Goal: Information Seeking & Learning: Learn about a topic

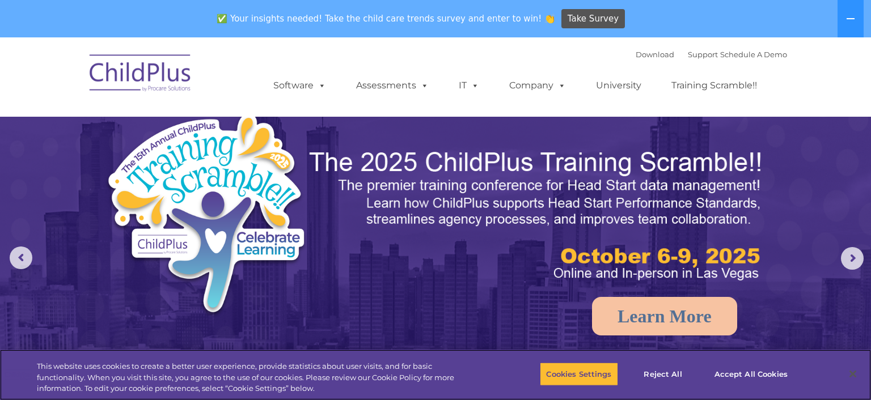
select select "MEDIUM"
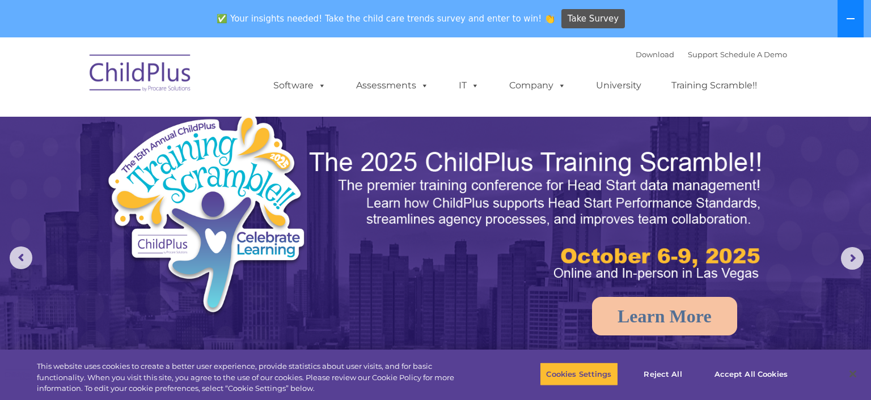
click at [851, 15] on icon at bounding box center [850, 18] width 9 height 9
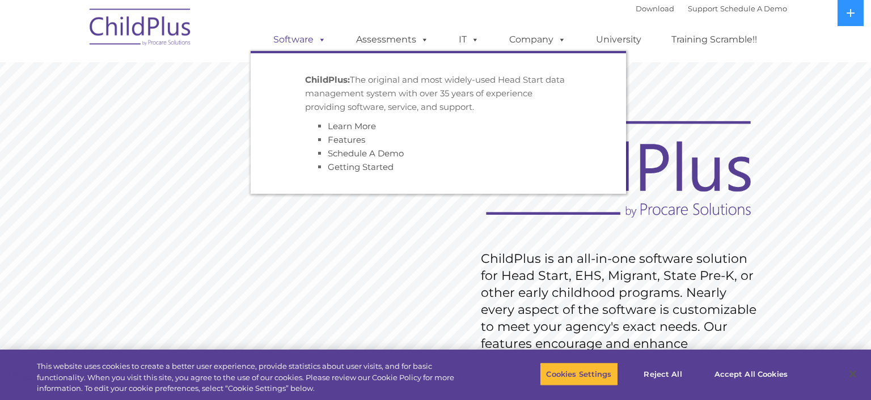
click at [319, 40] on span at bounding box center [319, 39] width 12 height 11
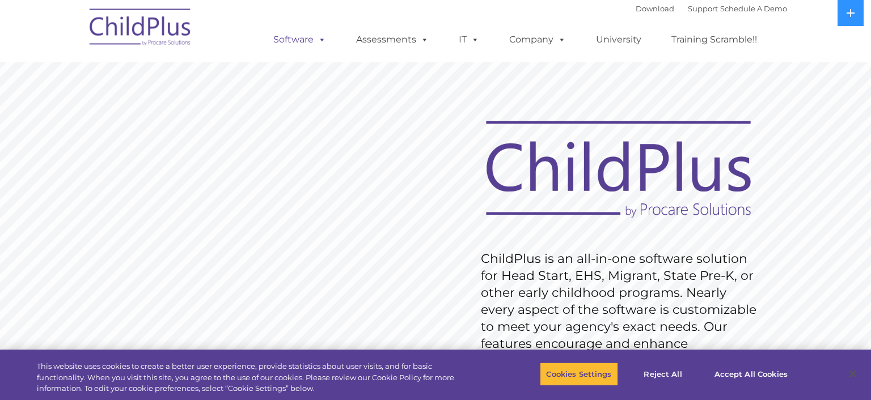
click at [319, 40] on span at bounding box center [319, 39] width 12 height 11
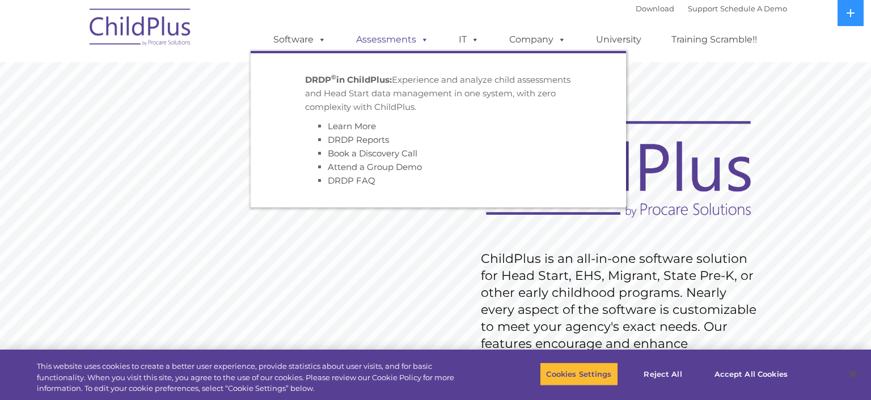
click at [406, 40] on link "Assessments" at bounding box center [392, 39] width 95 height 23
